Goal: Book appointment/travel/reservation

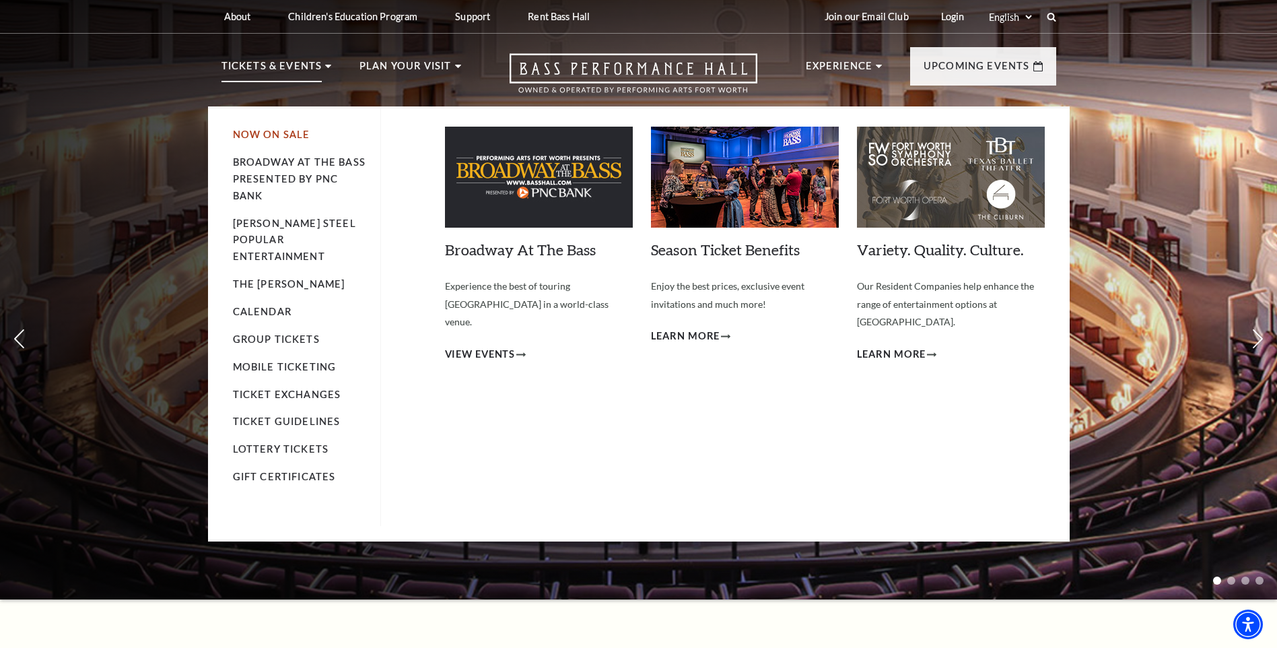
click at [262, 134] on link "Now On Sale" at bounding box center [271, 134] width 77 height 11
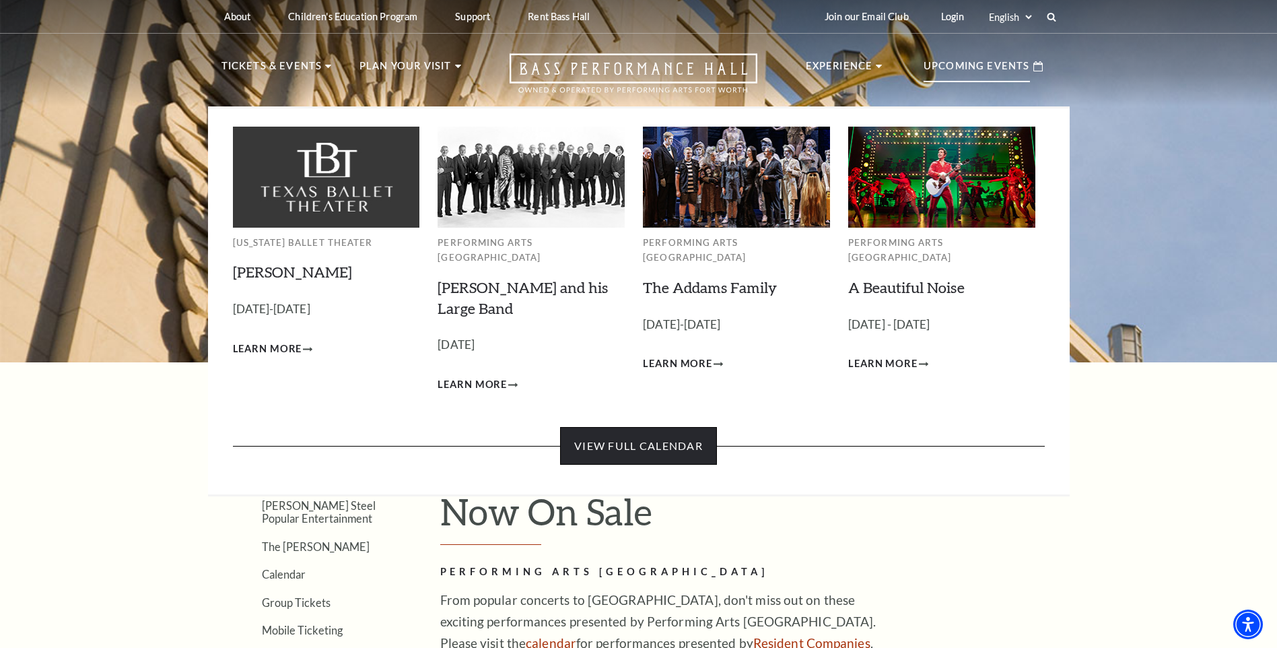
click at [651, 436] on link "View Full Calendar" at bounding box center [638, 446] width 157 height 38
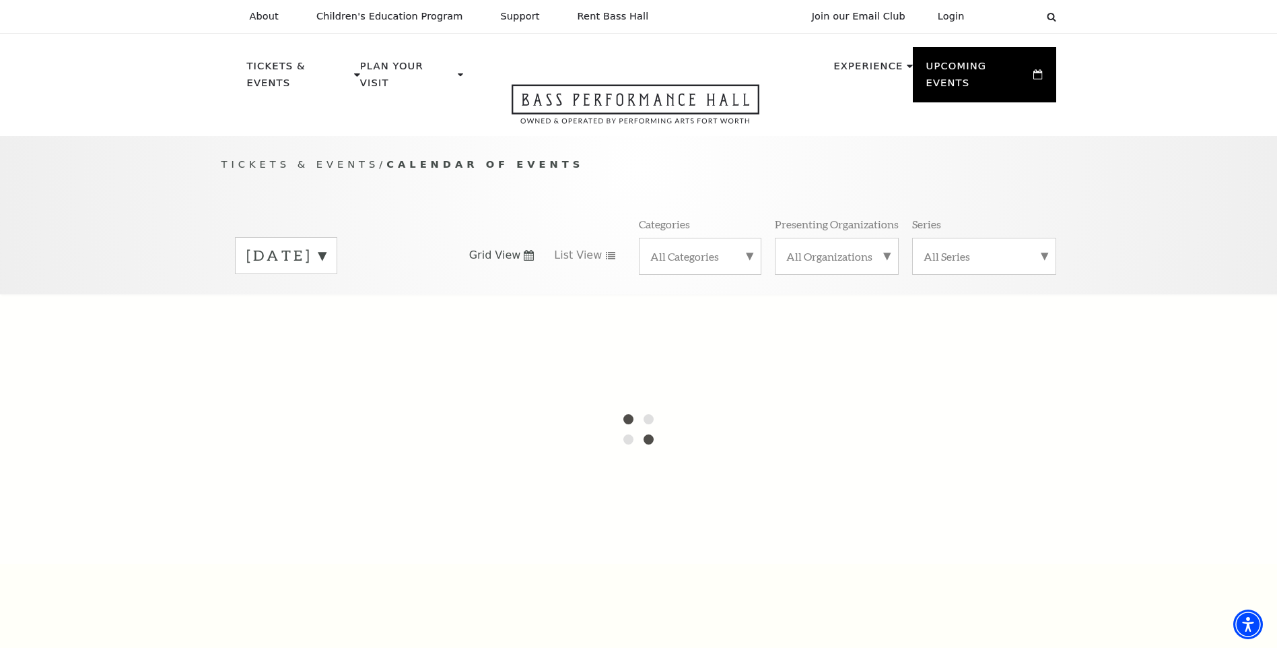
click at [326, 245] on label "[DATE]" at bounding box center [285, 255] width 79 height 21
click at [352, 336] on div at bounding box center [638, 428] width 1277 height 269
click at [354, 326] on div at bounding box center [638, 428] width 1277 height 269
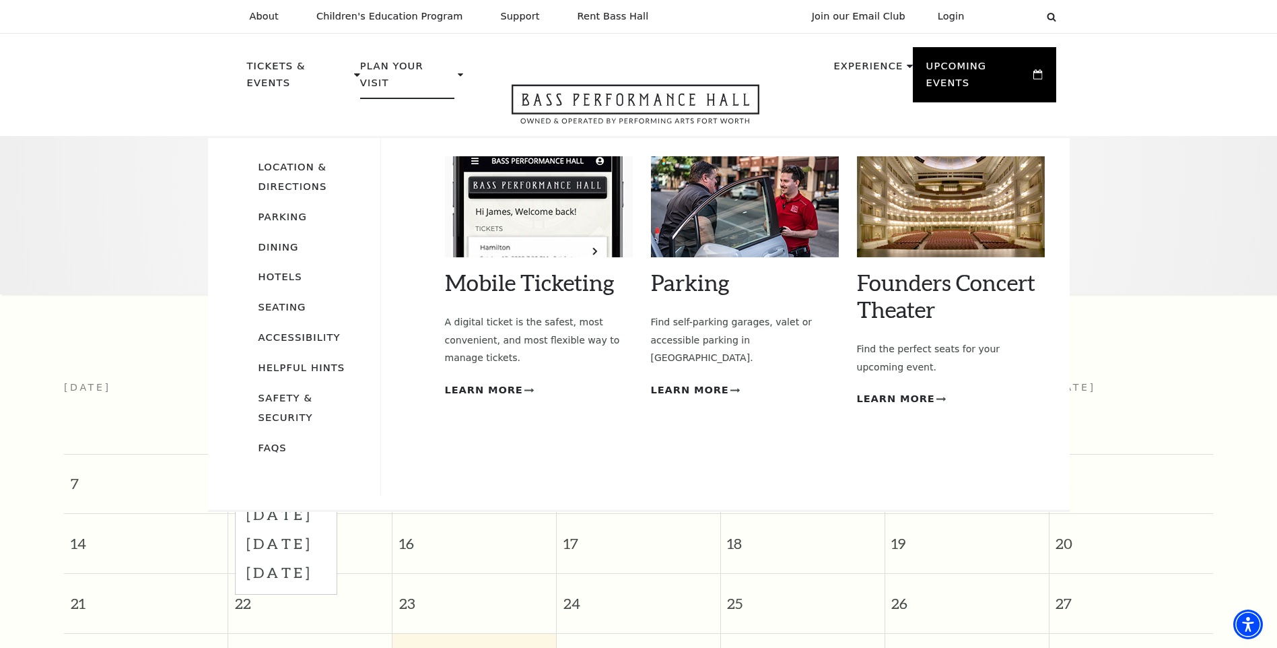
scroll to position [119, 0]
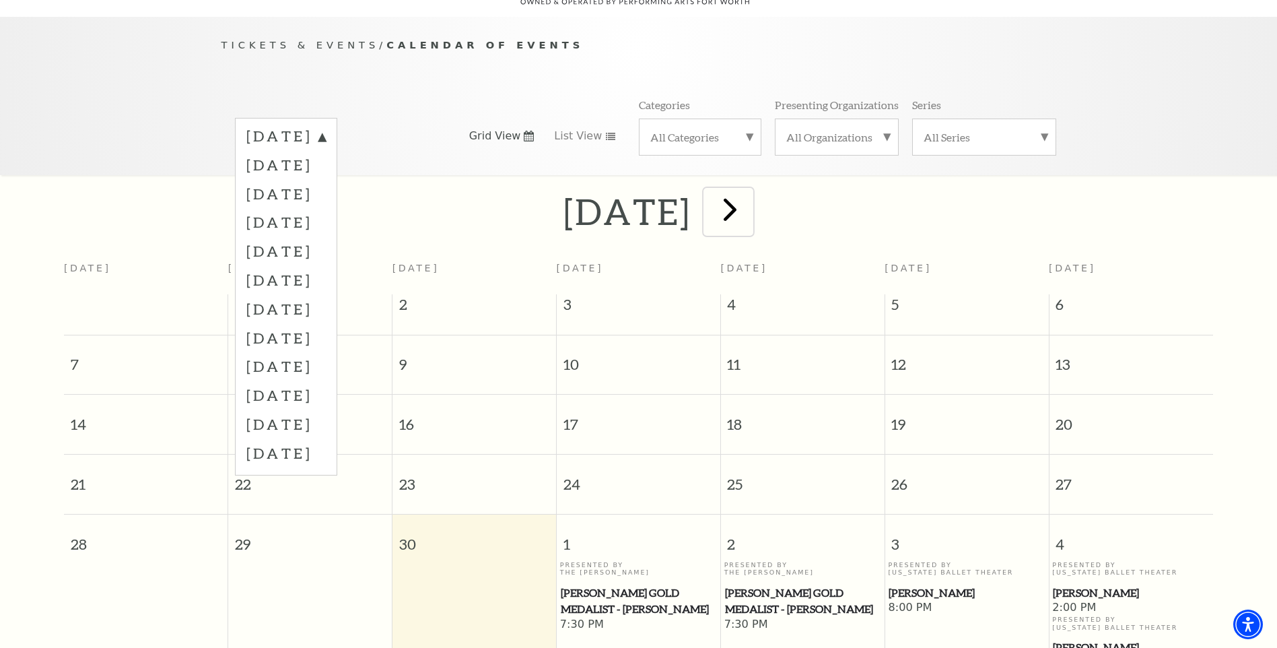
click at [750, 194] on span "next" at bounding box center [730, 209] width 38 height 38
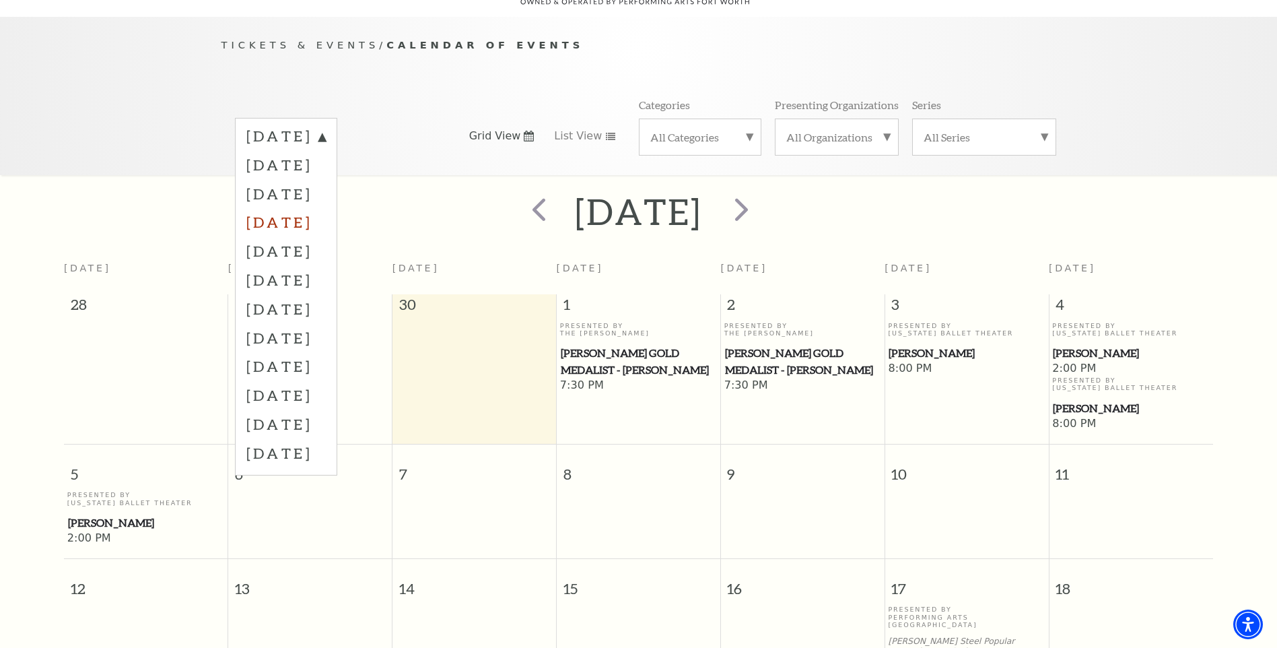
click at [326, 207] on label "[DATE]" at bounding box center [285, 221] width 79 height 29
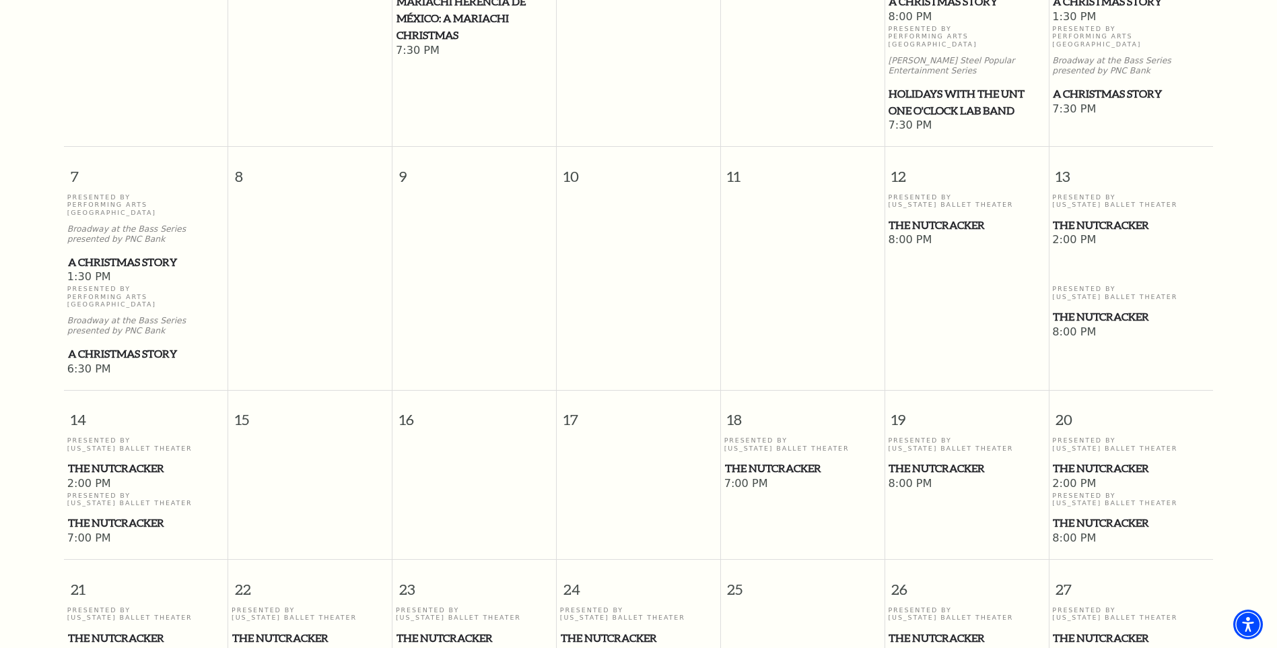
scroll to position [523, 0]
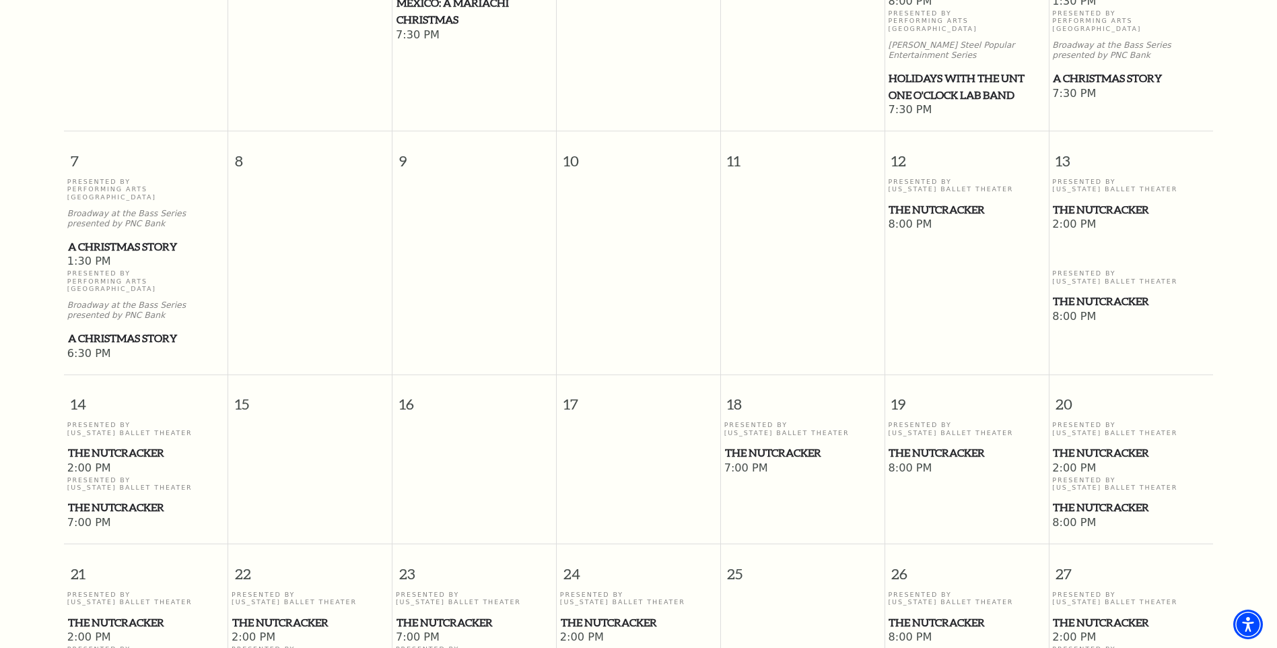
click at [1096, 444] on span "The Nutcracker" at bounding box center [1131, 452] width 156 height 17
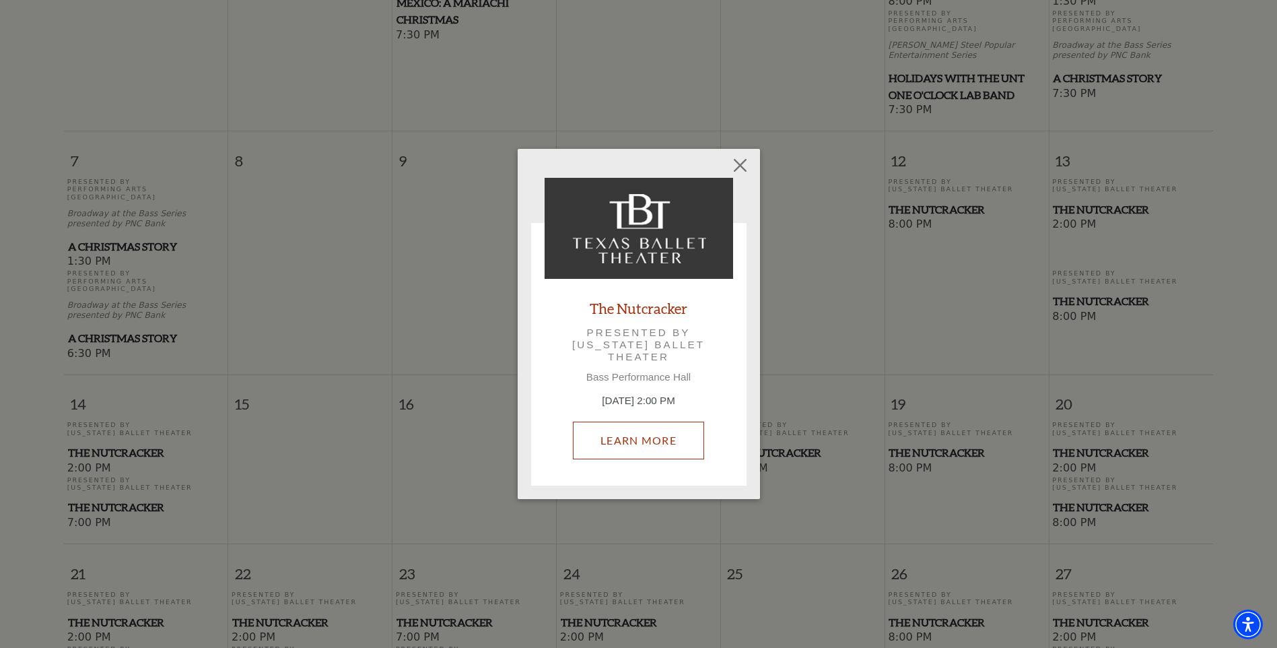
click at [643, 444] on link "Learn More" at bounding box center [638, 441] width 131 height 38
